Goal: Information Seeking & Learning: Find specific fact

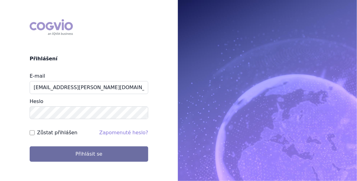
type input "jan.j.krivsky@gsk.com"
click at [33, 131] on input "Zůstat přihlášen" at bounding box center [32, 132] width 5 height 5
checkbox input "true"
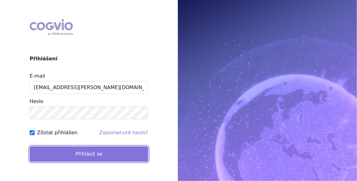
click at [68, 150] on button "Přihlásit se" at bounding box center [89, 153] width 119 height 15
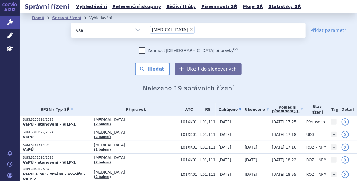
click at [189, 27] on span "×" at bounding box center [191, 29] width 4 height 4
click at [145, 27] on select "lynparza" at bounding box center [145, 29] width 0 height 15
select select
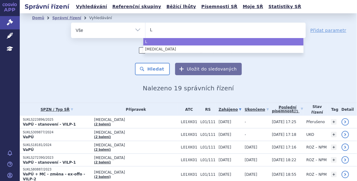
type input "Lu"
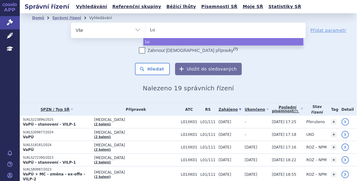
type input "Lup"
type input "Lupk"
type input "Lupkyn"
type input "Lupkyni"
type input "Lupkynis"
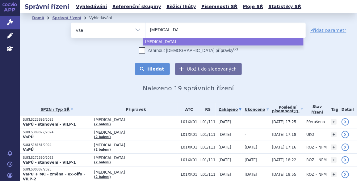
select select "Lupkynis"
click at [154, 69] on button "Hledat" at bounding box center [152, 69] width 35 height 12
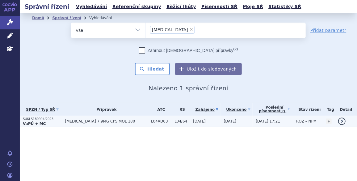
click at [97, 119] on span "[MEDICAL_DATA] 7,9MG CPS MOL 180" at bounding box center [106, 121] width 83 height 4
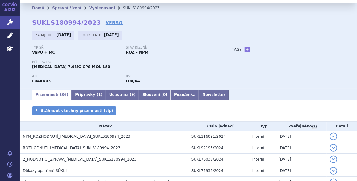
scroll to position [37, 0]
